Goal: Check status: Check status

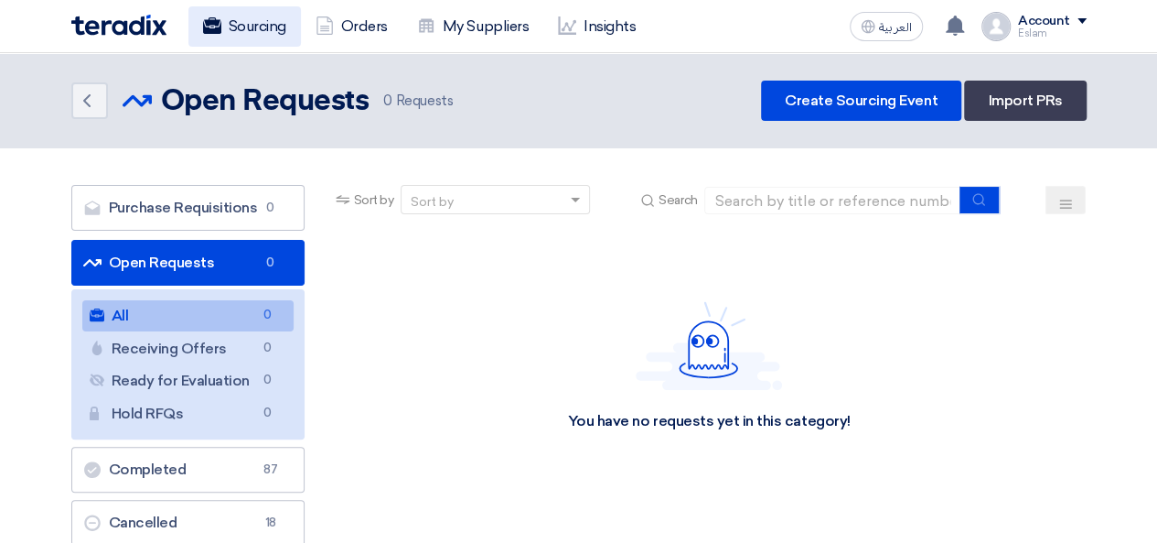
click at [260, 32] on link "Sourcing" at bounding box center [244, 26] width 113 height 40
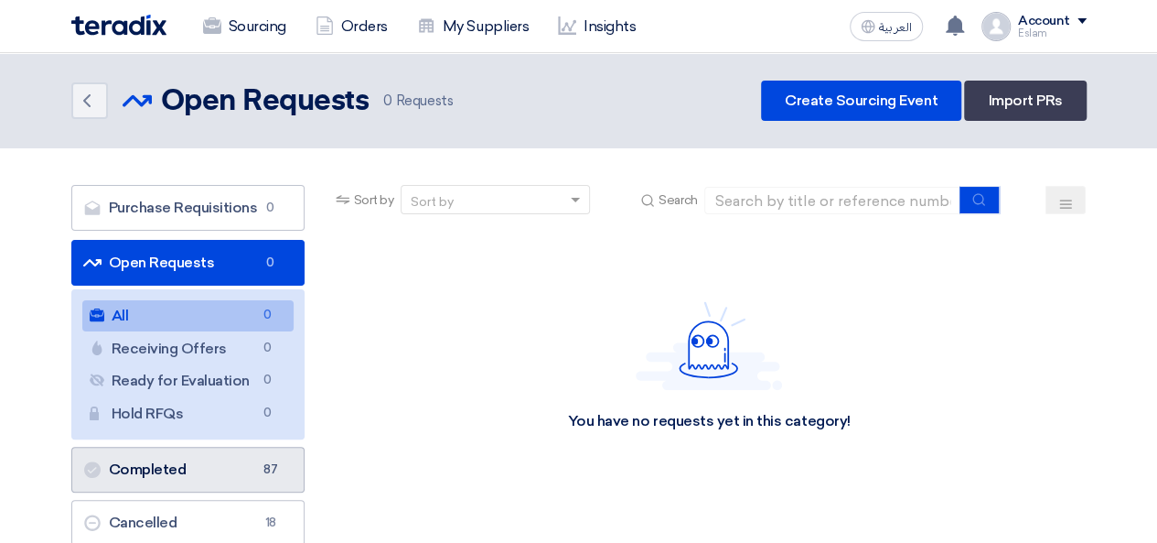
click at [210, 451] on link "Completed Completed 87" at bounding box center [187, 469] width 233 height 46
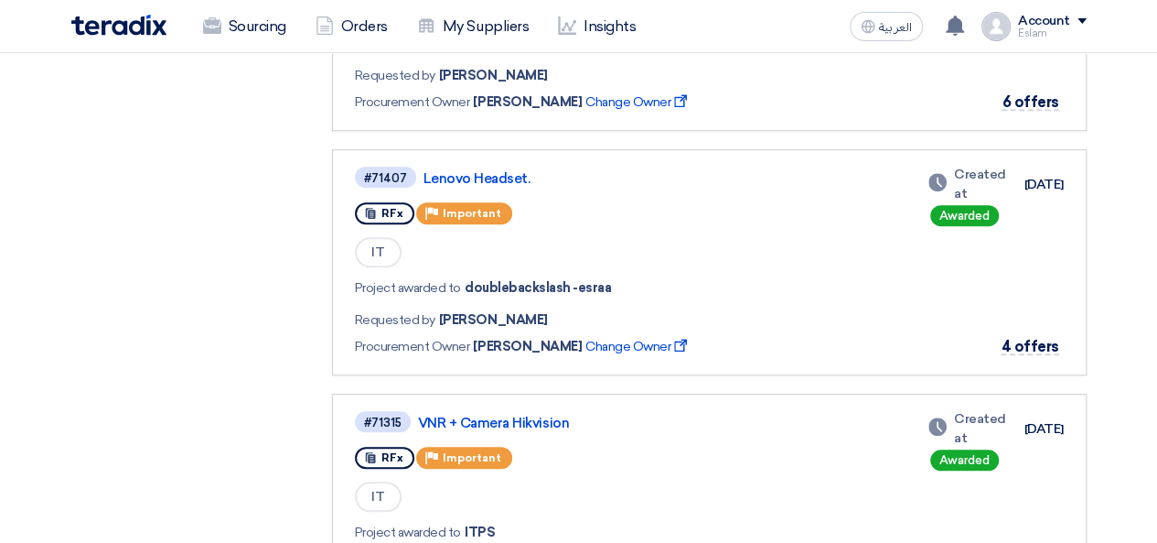
scroll to position [569, 0]
click at [505, 172] on link "Lenovo Headset." at bounding box center [652, 177] width 457 height 16
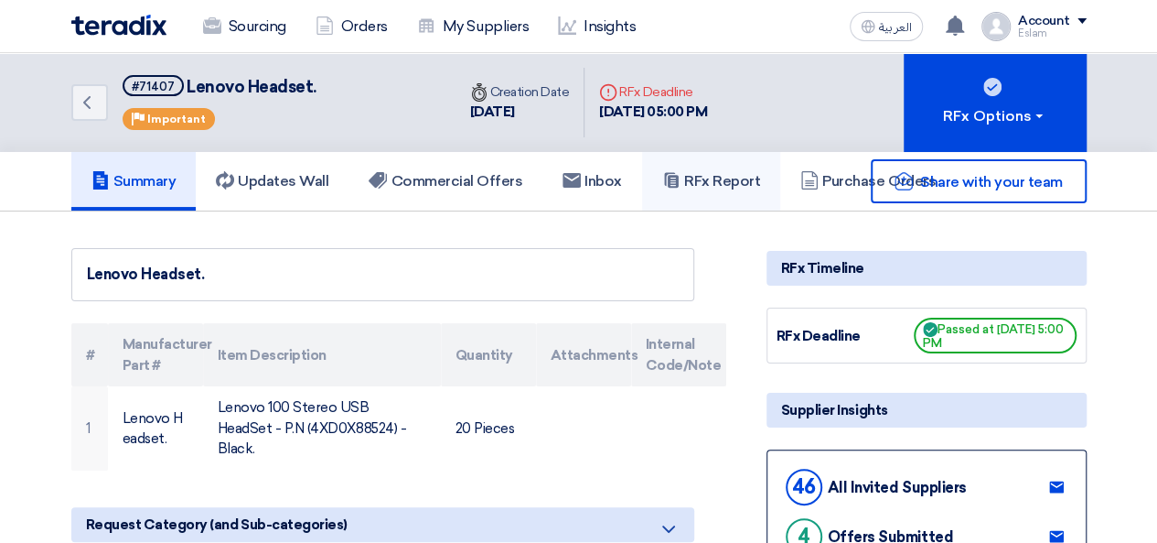
click at [743, 166] on link "RFx Report" at bounding box center [711, 181] width 138 height 59
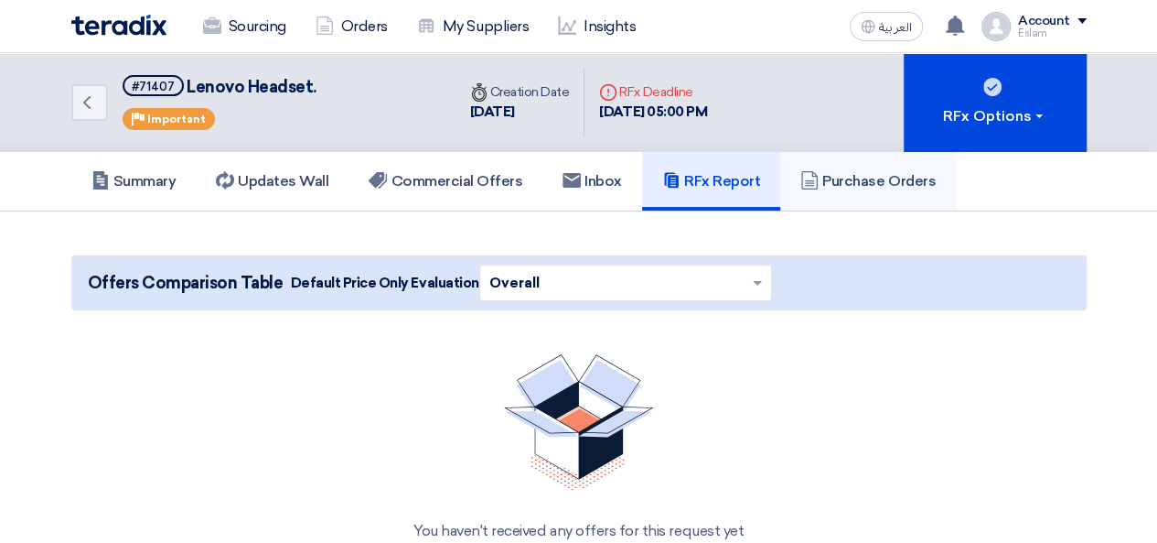
click at [851, 175] on h5 "Purchase Orders" at bounding box center [868, 181] width 135 height 18
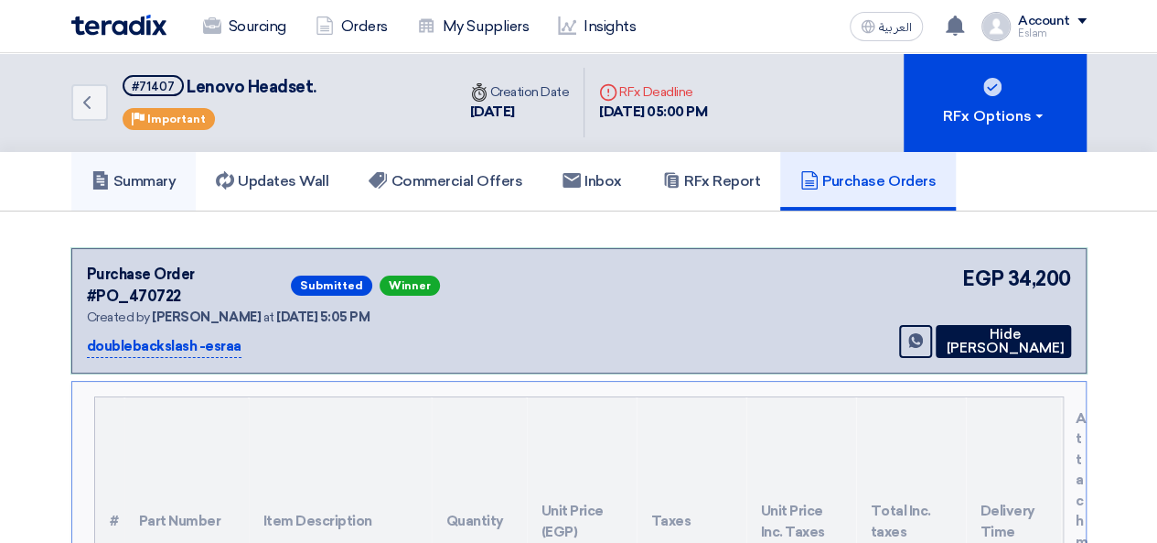
click at [147, 175] on h5 "Summary" at bounding box center [133, 181] width 85 height 18
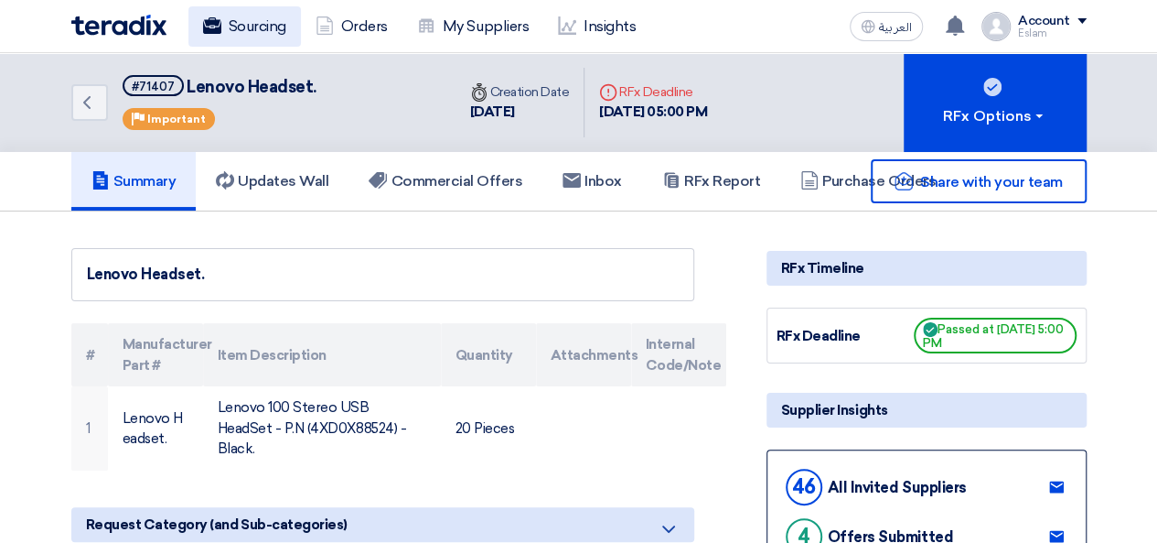
click at [242, 19] on link "Sourcing" at bounding box center [244, 26] width 113 height 40
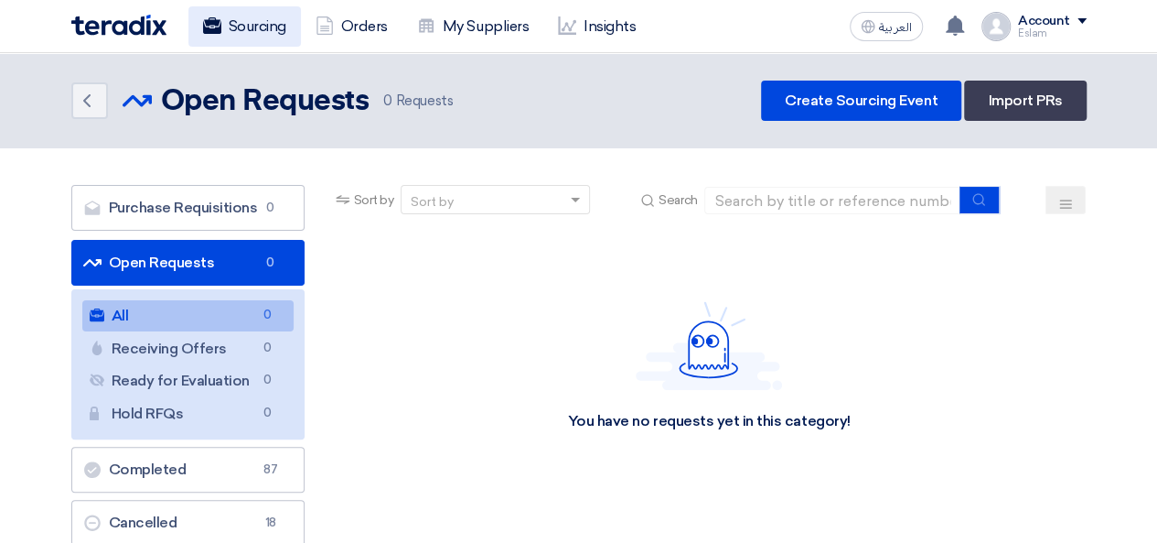
click at [258, 27] on link "Sourcing" at bounding box center [244, 26] width 113 height 40
